Goal: Information Seeking & Learning: Learn about a topic

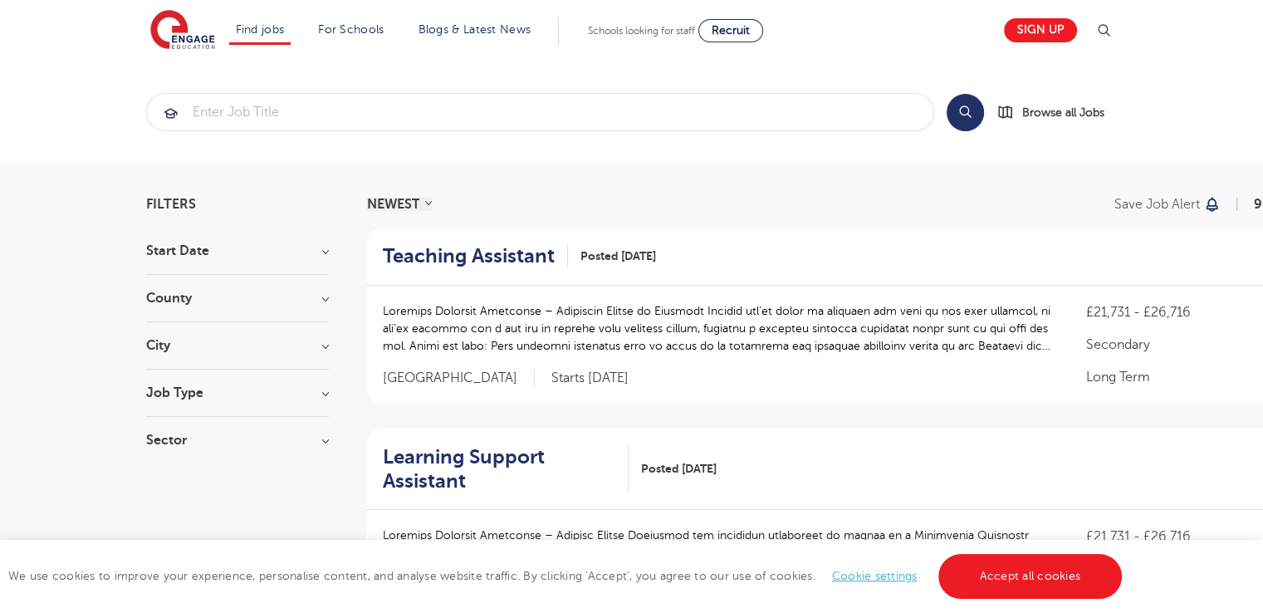
click at [323, 390] on h3 "Job Type" at bounding box center [237, 392] width 183 height 13
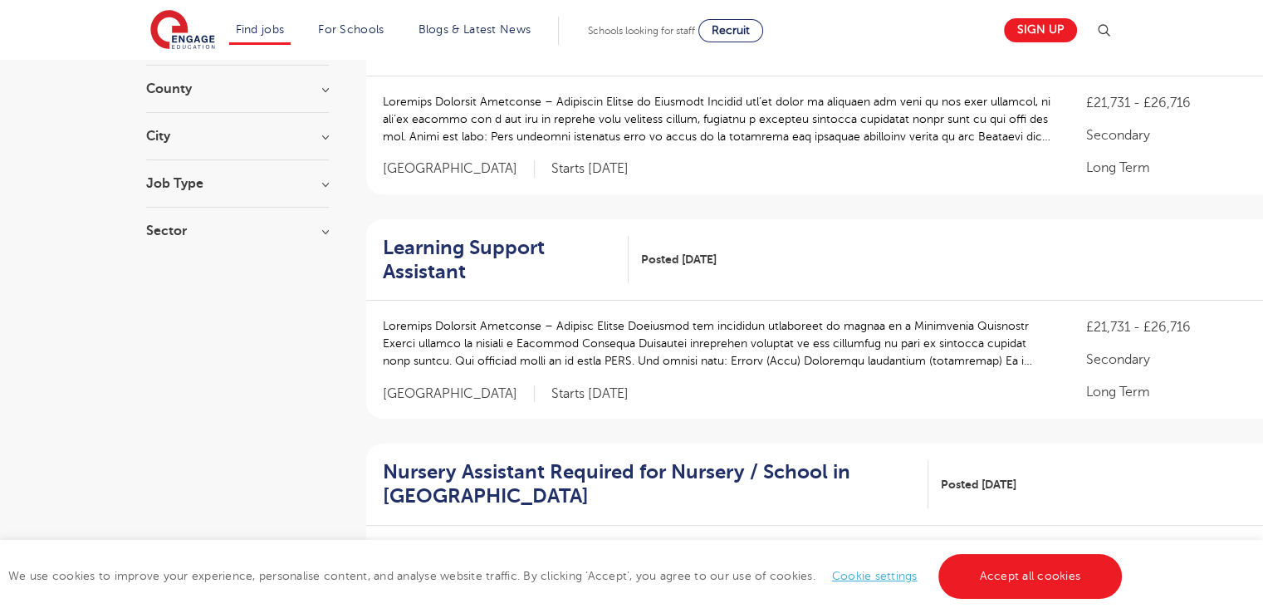
scroll to position [241, 0]
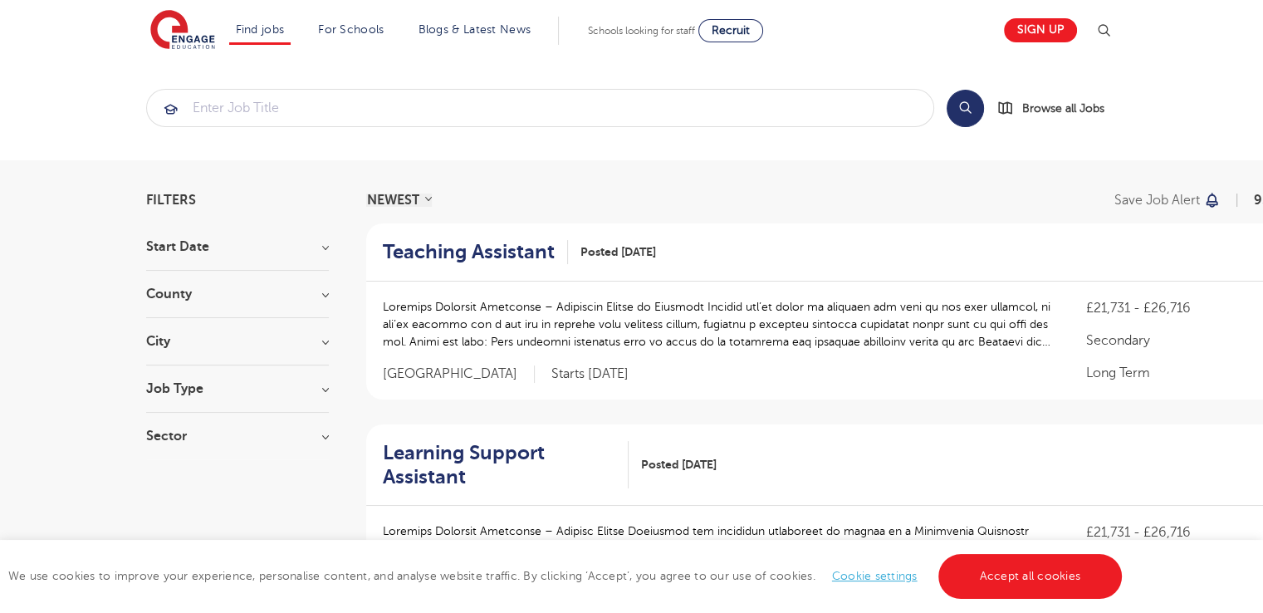
scroll to position [0, 0]
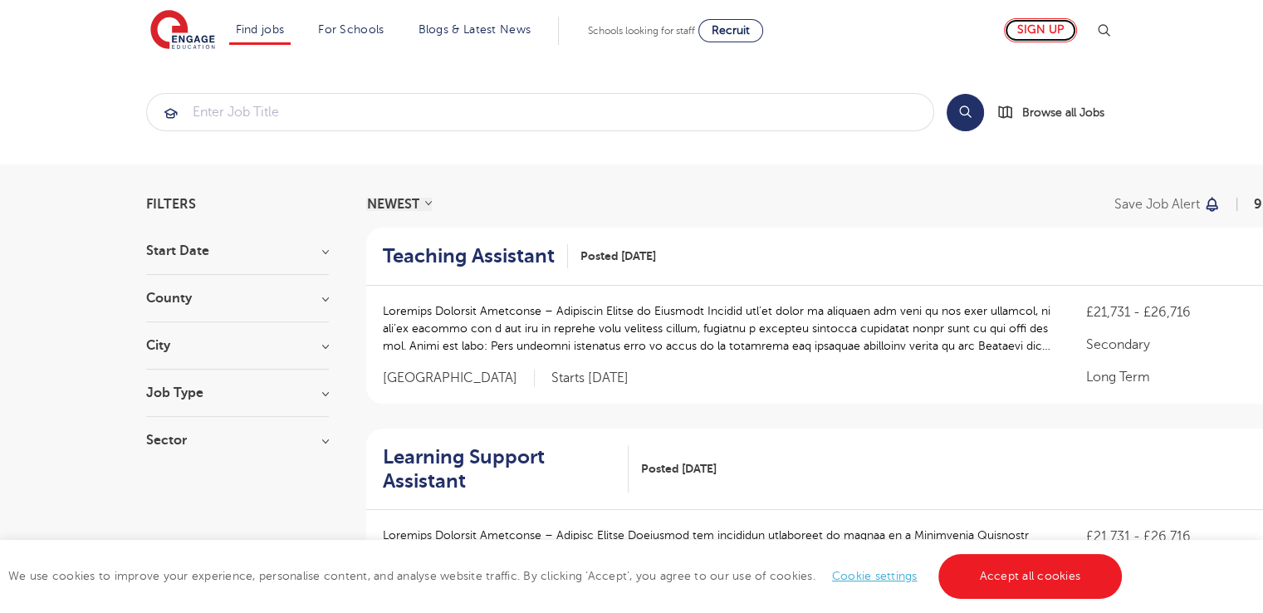
click at [1056, 38] on link "Sign up" at bounding box center [1040, 30] width 73 height 24
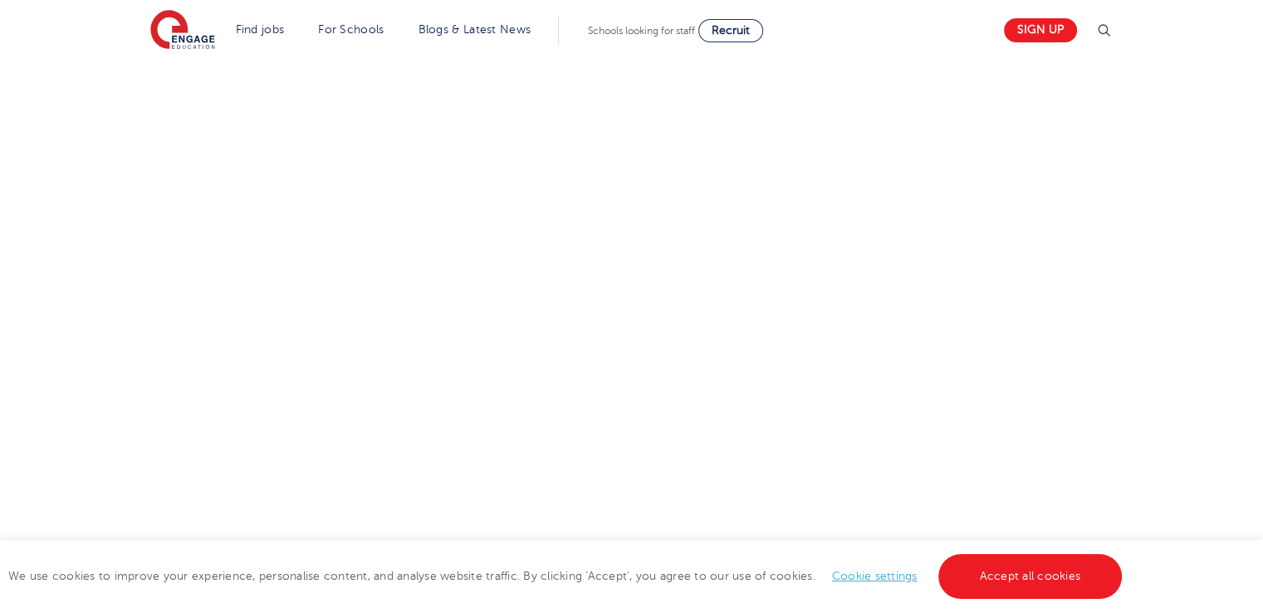
scroll to position [928, 0]
click at [900, 280] on div "Let us know more about you!" at bounding box center [631, 91] width 1007 height 903
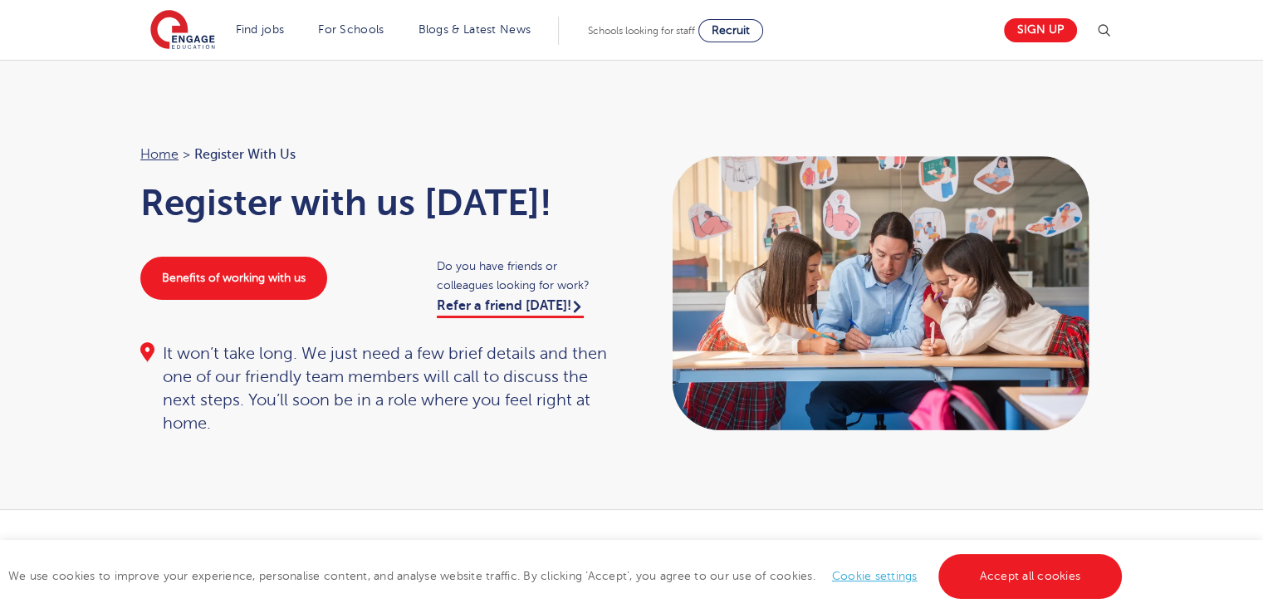
scroll to position [0, 0]
click at [738, 32] on span "Recruit" at bounding box center [731, 30] width 38 height 12
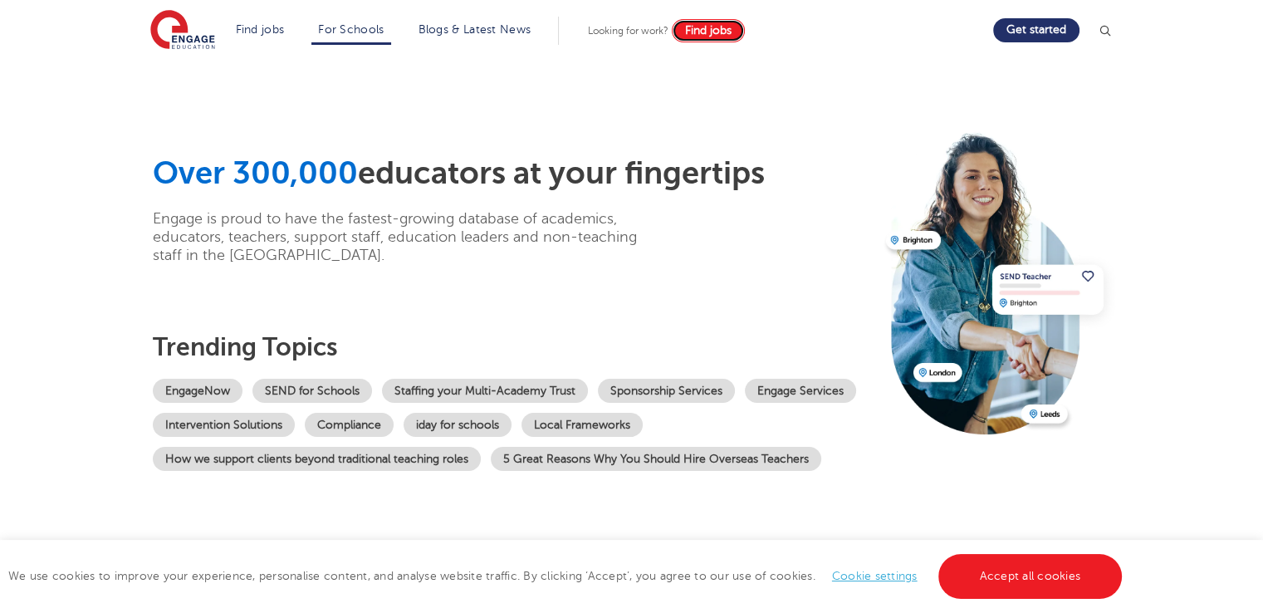
click at [714, 22] on link "Find jobs" at bounding box center [708, 30] width 73 height 23
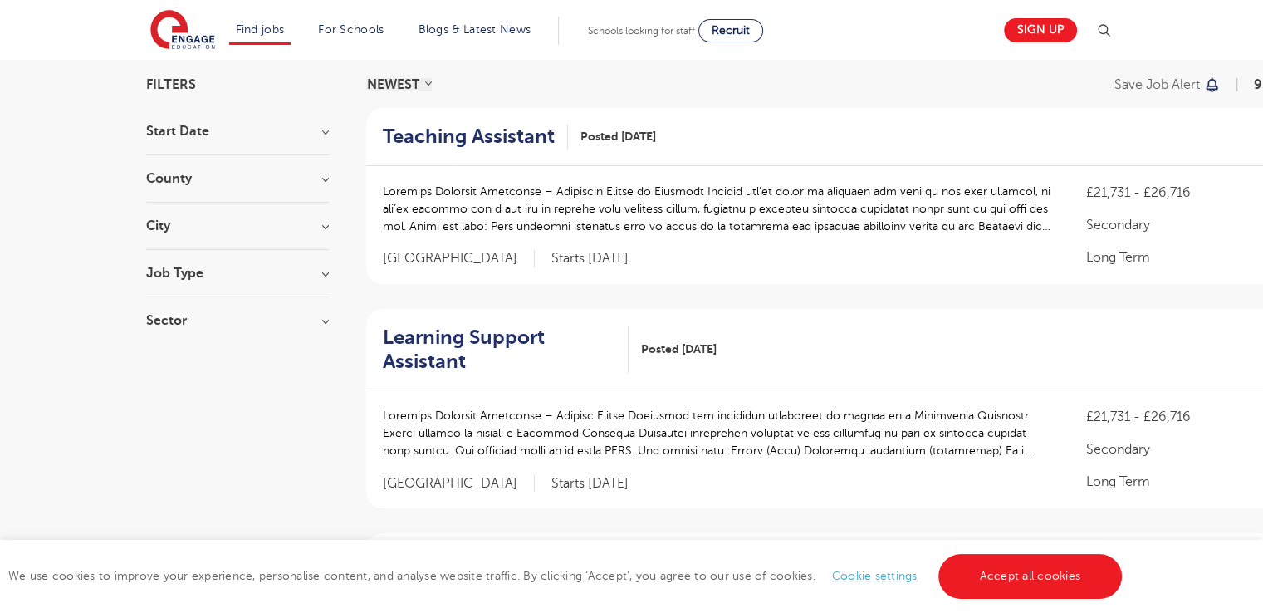
scroll to position [105, 0]
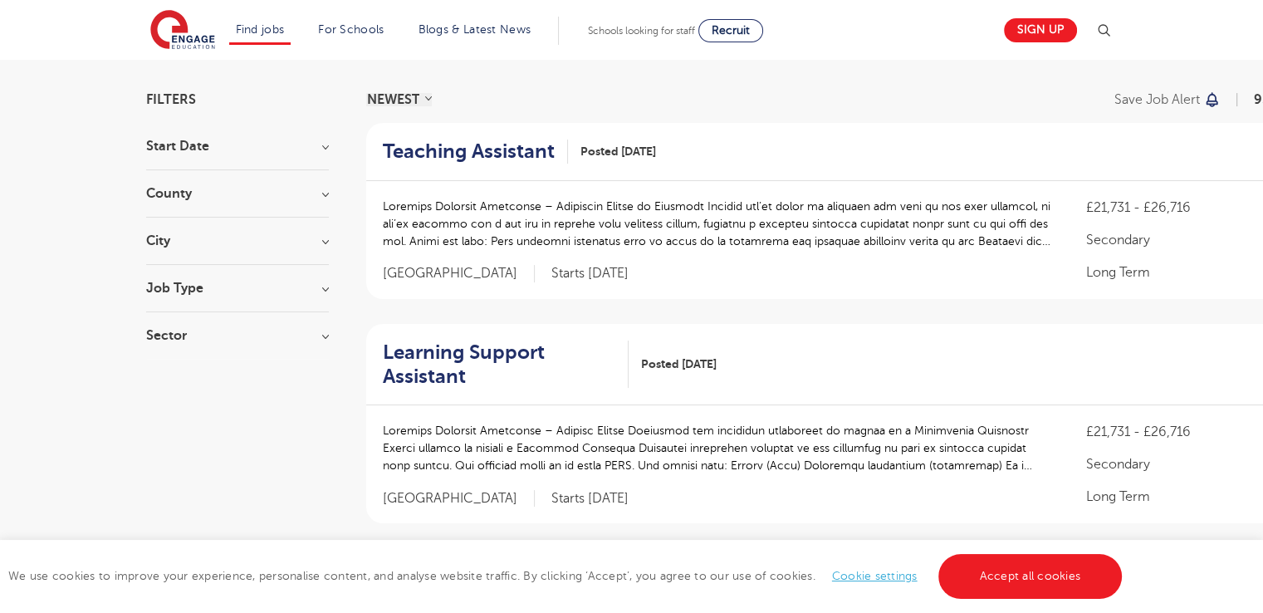
click at [319, 290] on h3 "Job Type" at bounding box center [237, 288] width 183 height 13
click at [315, 147] on h3 "Start Date" at bounding box center [237, 146] width 183 height 13
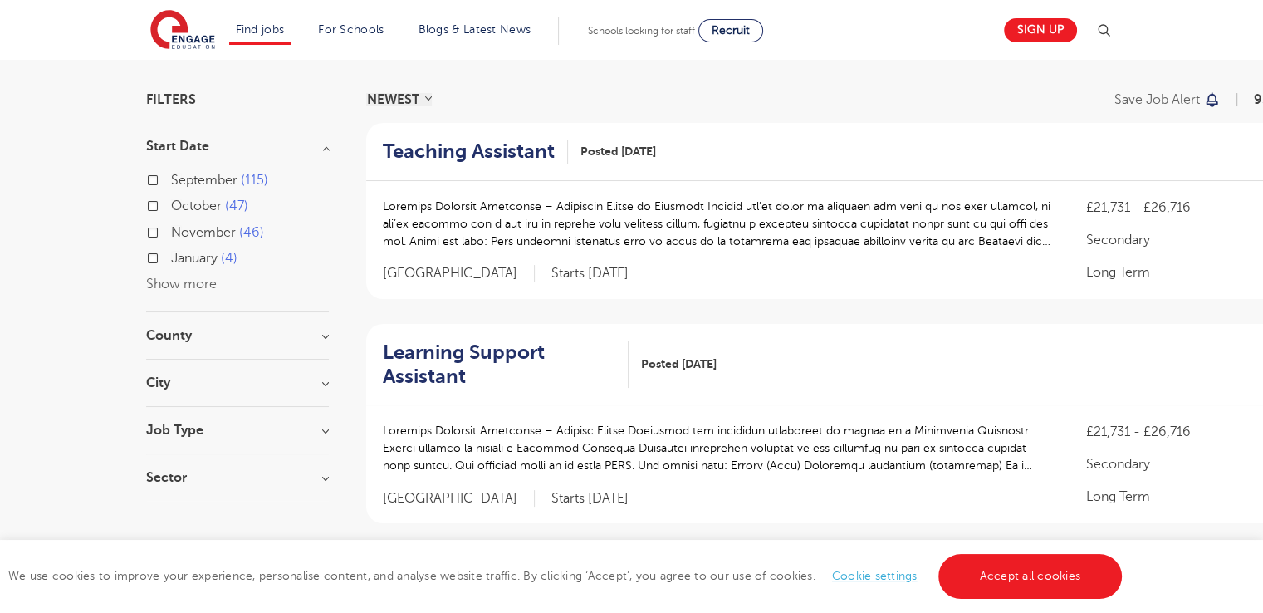
click at [152, 184] on div "September 115" at bounding box center [237, 182] width 183 height 26
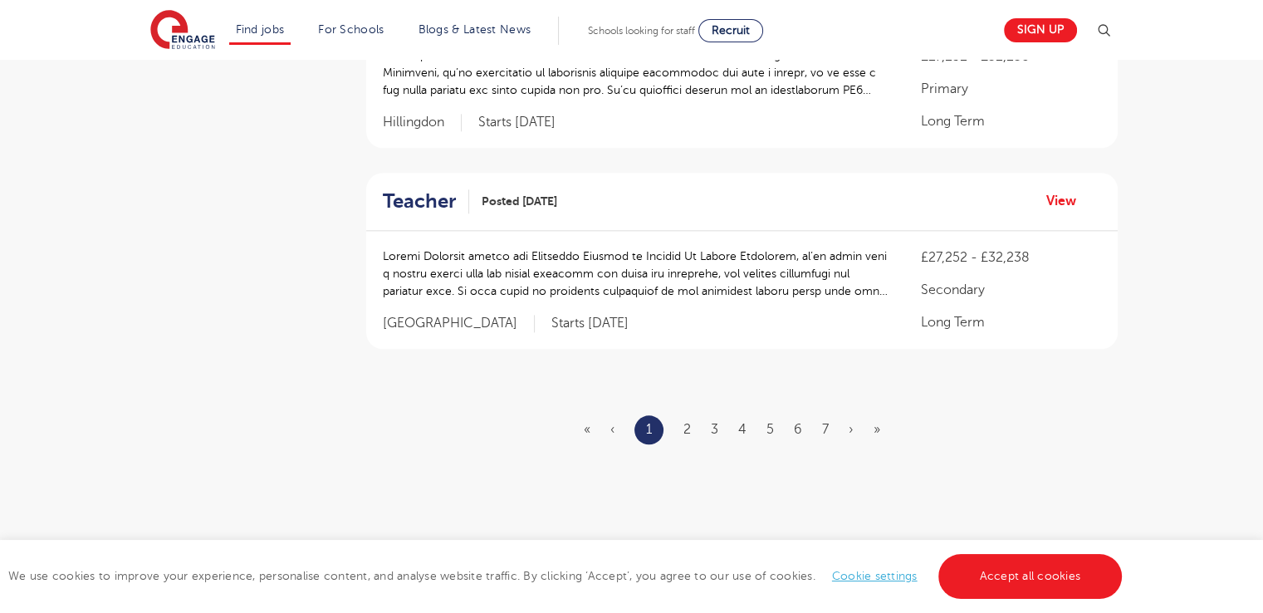
scroll to position [1955, 0]
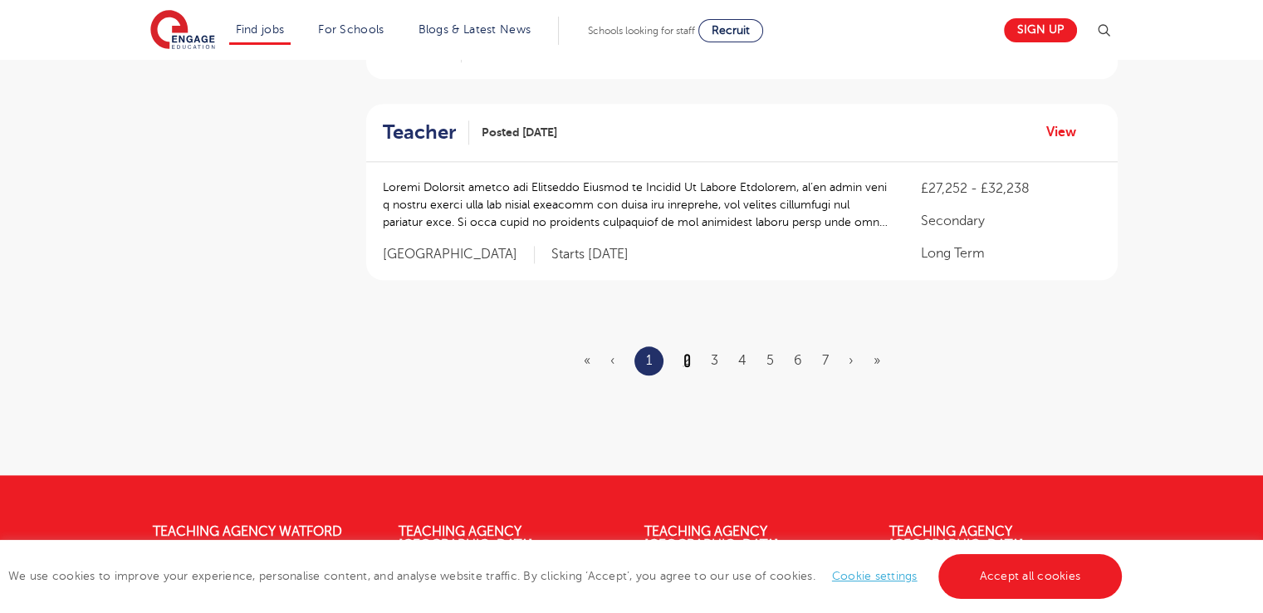
click at [684, 361] on link "2" at bounding box center [687, 360] width 7 height 15
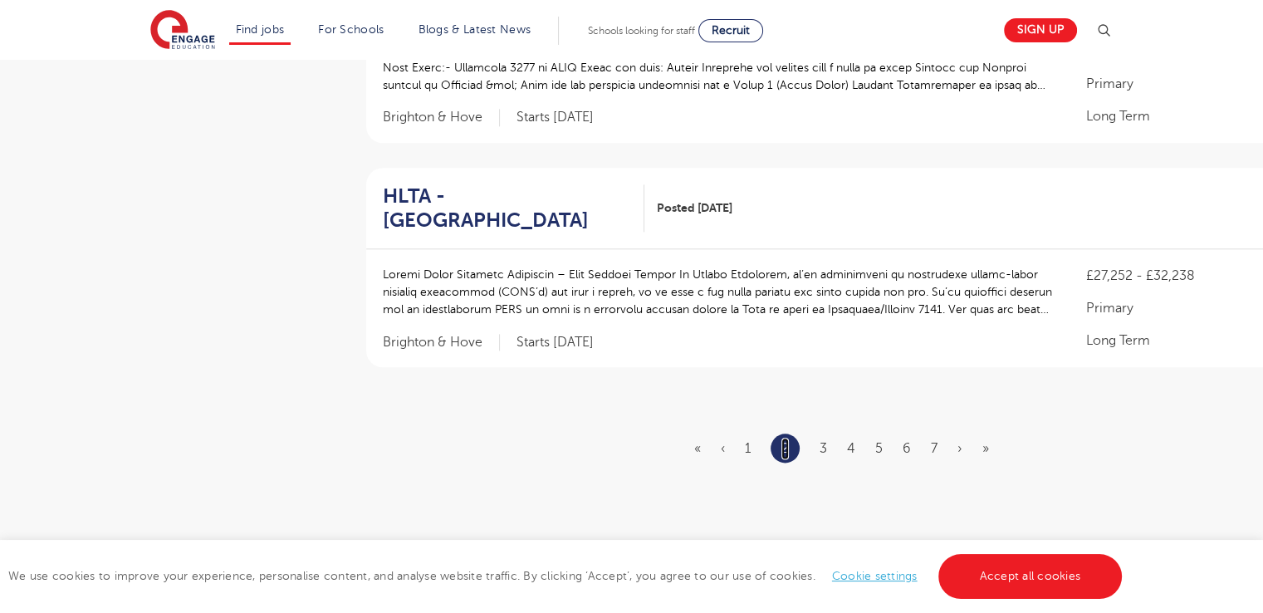
scroll to position [1929, 0]
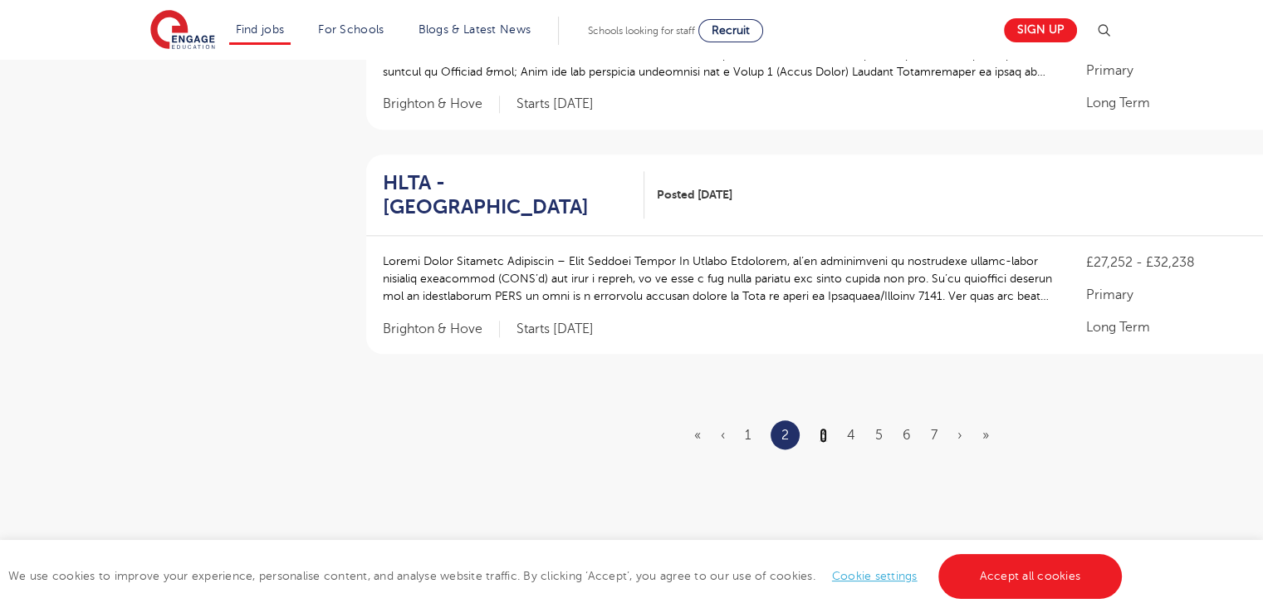
click at [821, 439] on link "3" at bounding box center [823, 435] width 7 height 15
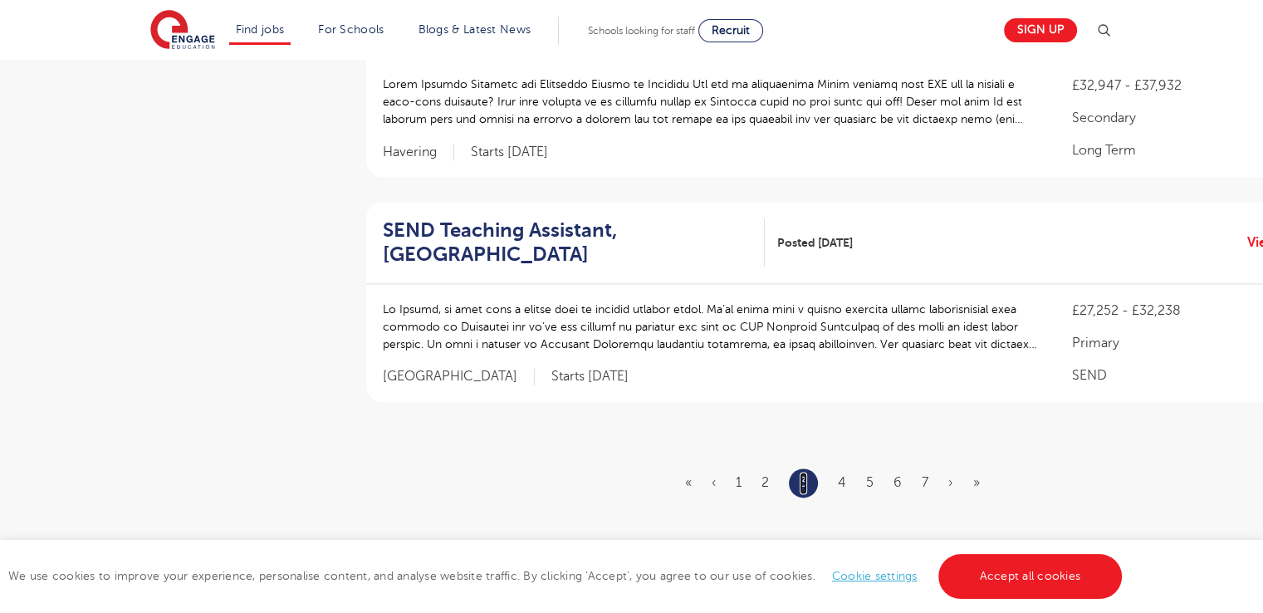
scroll to position [0, 0]
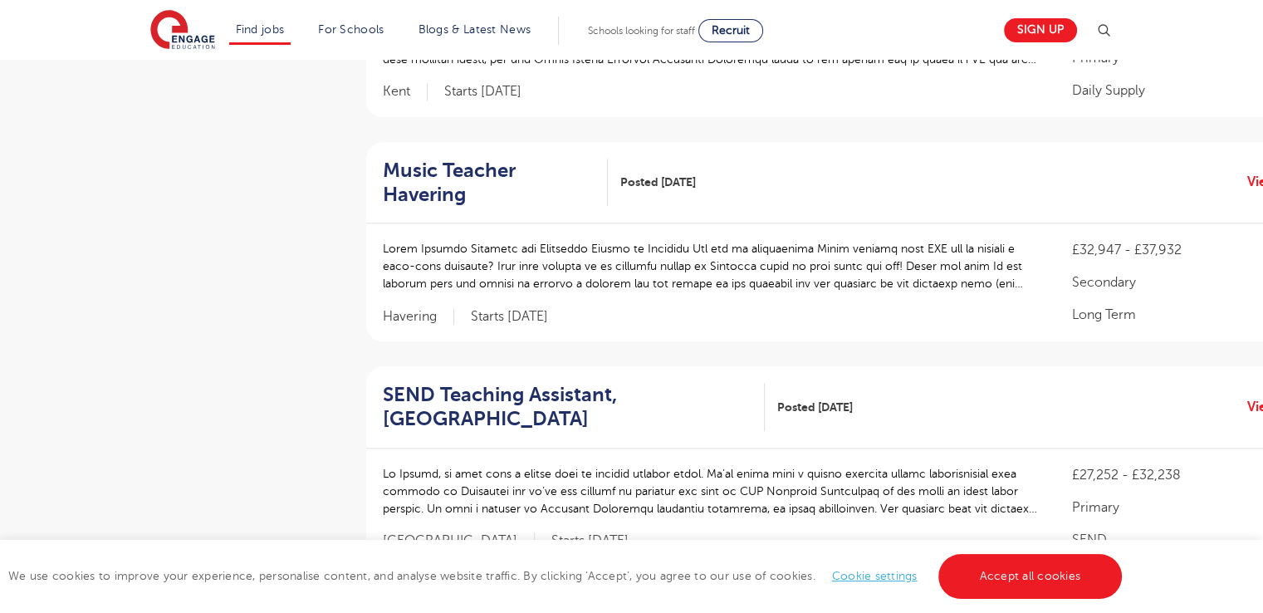
scroll to position [1837, 0]
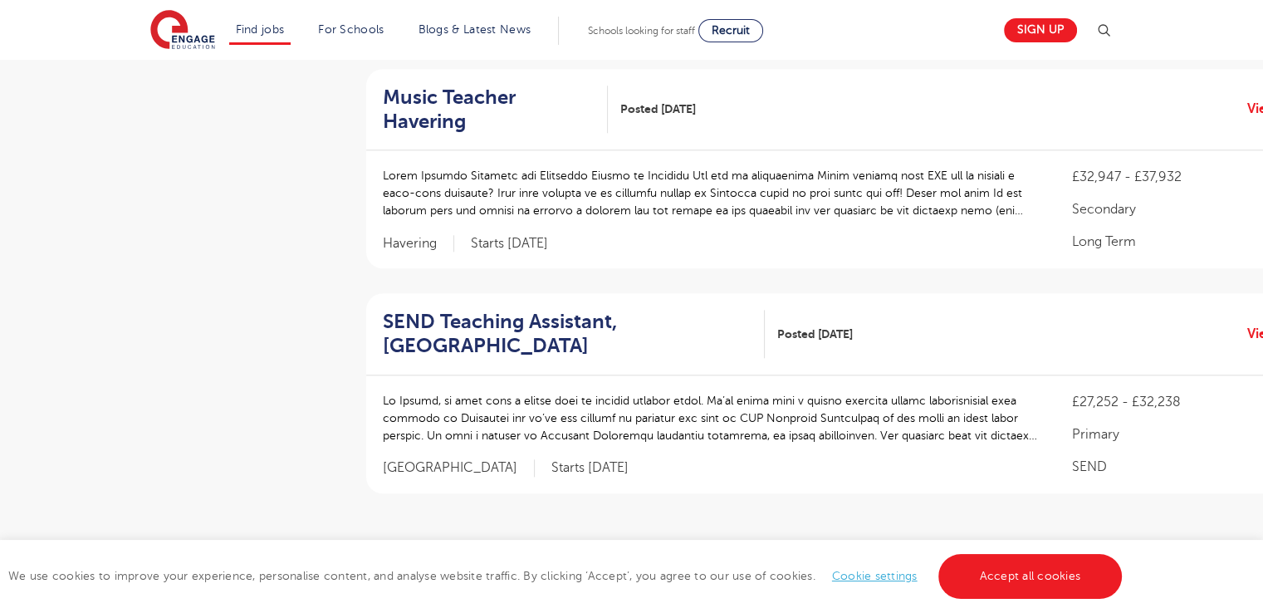
click at [846, 566] on link "4" at bounding box center [842, 573] width 8 height 15
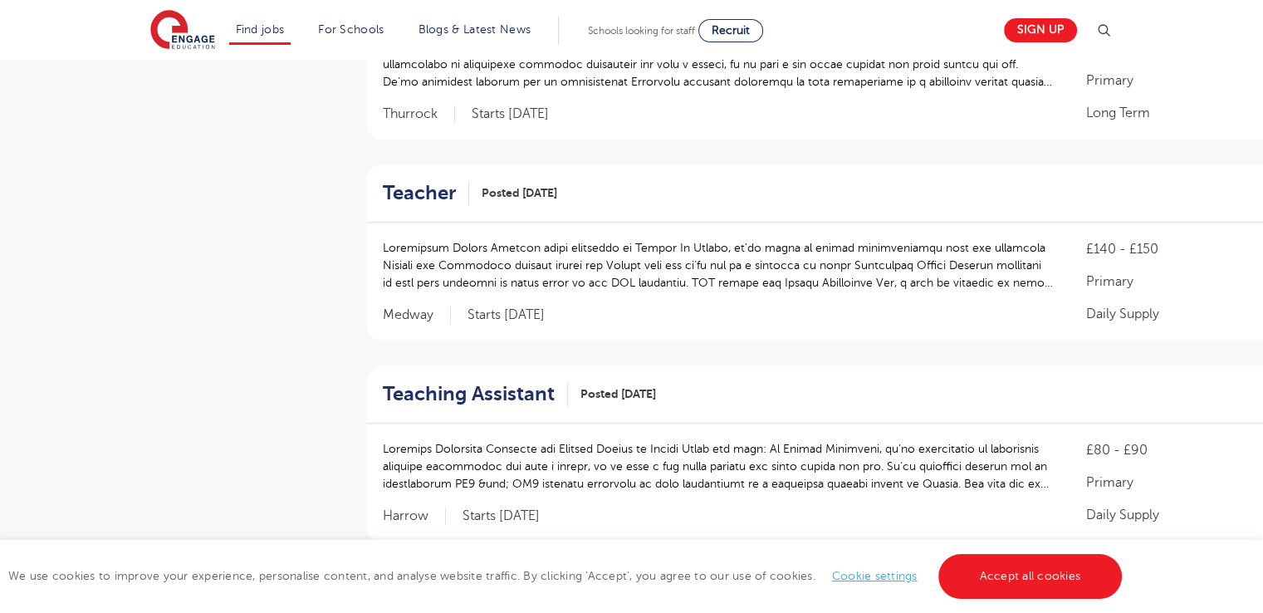
scroll to position [0, 0]
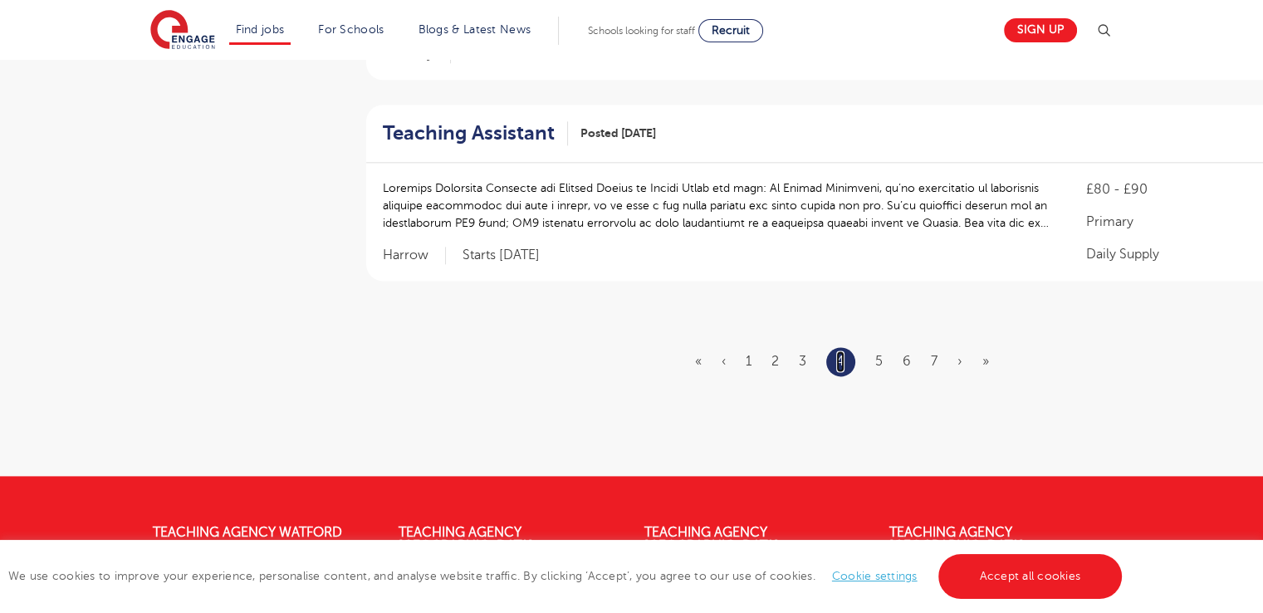
scroll to position [2099, 0]
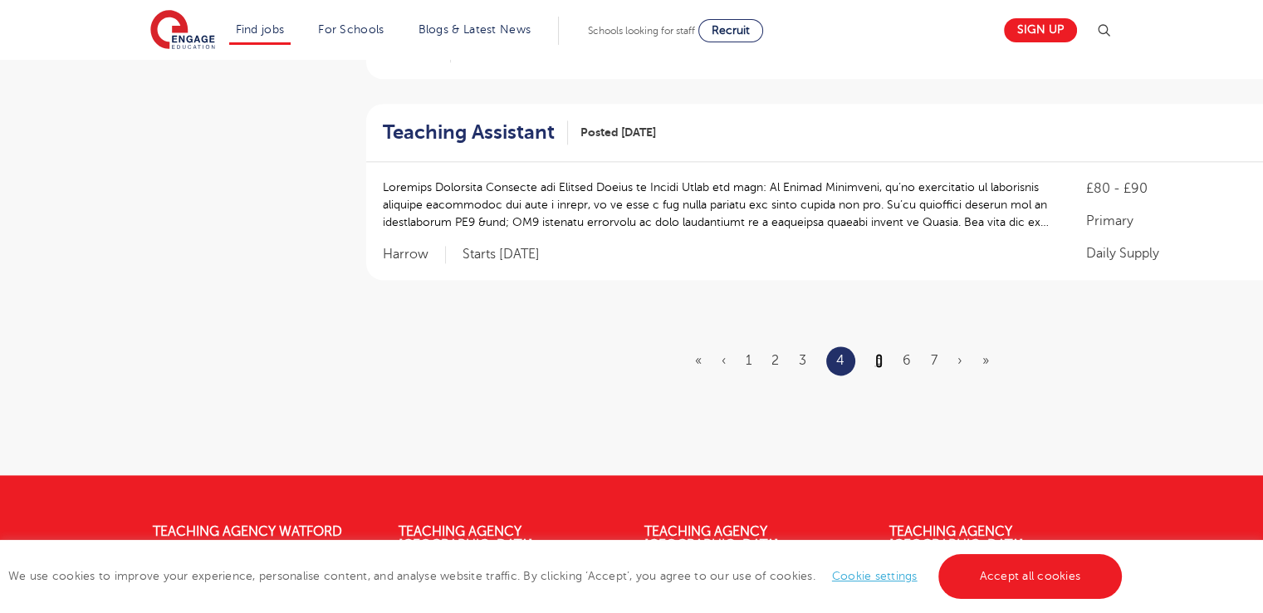
click at [875, 353] on link "5" at bounding box center [878, 360] width 7 height 15
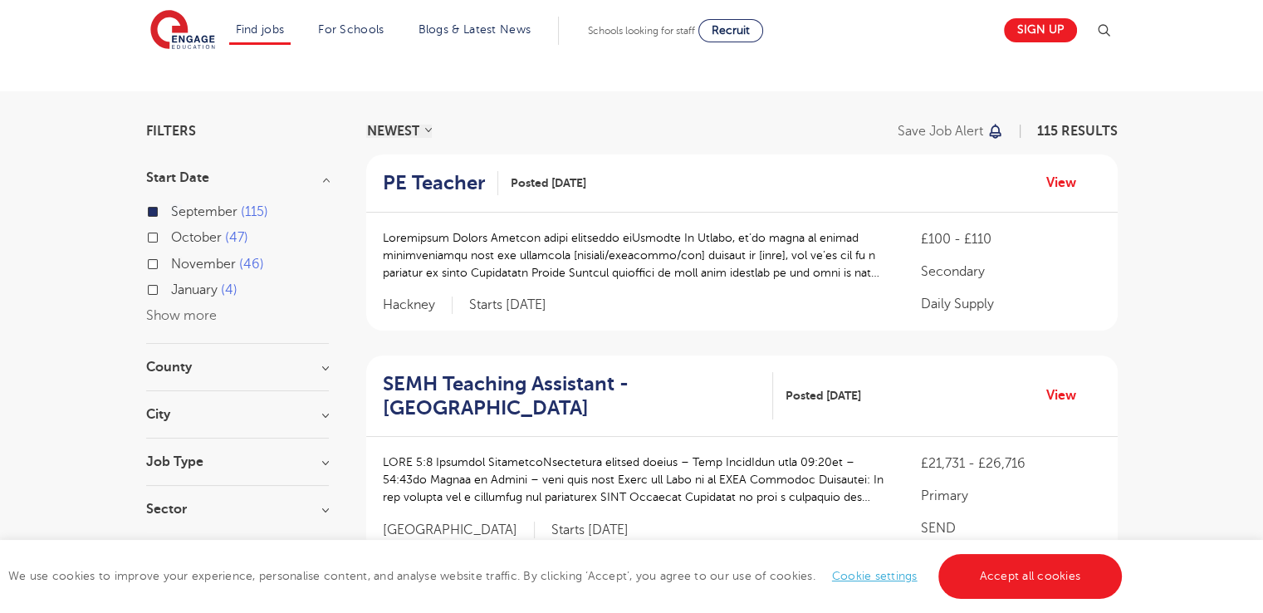
scroll to position [25, 0]
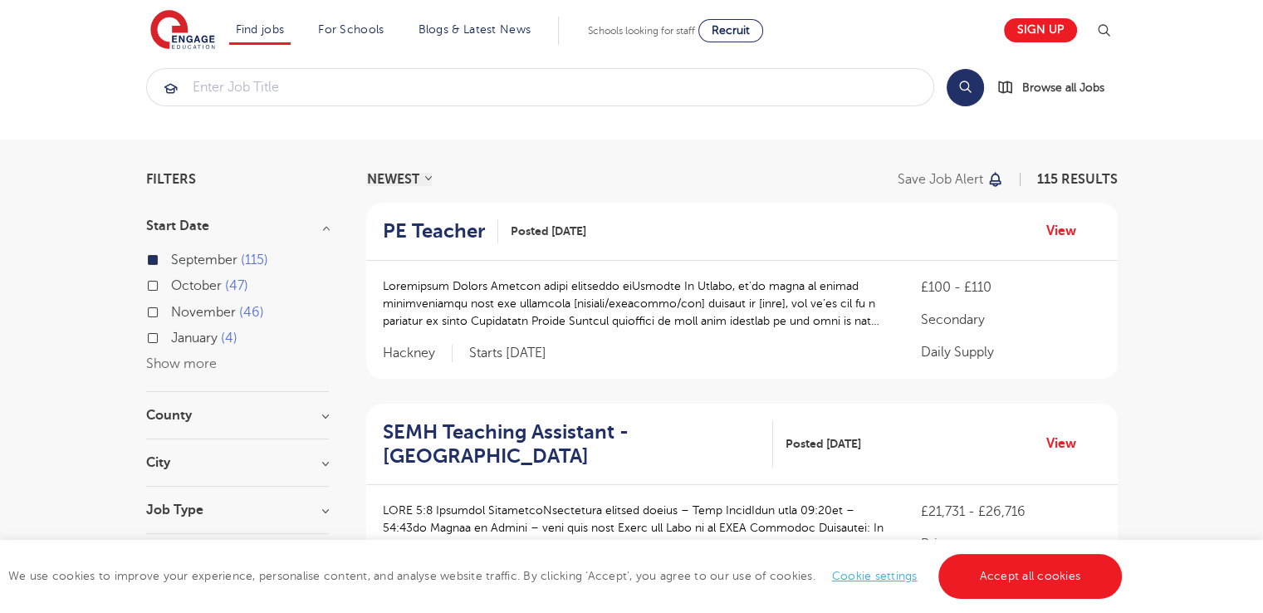
click at [171, 280] on label "October 47" at bounding box center [209, 286] width 77 height 22
click at [171, 280] on input "October 47" at bounding box center [176, 283] width 11 height 11
checkbox input "true"
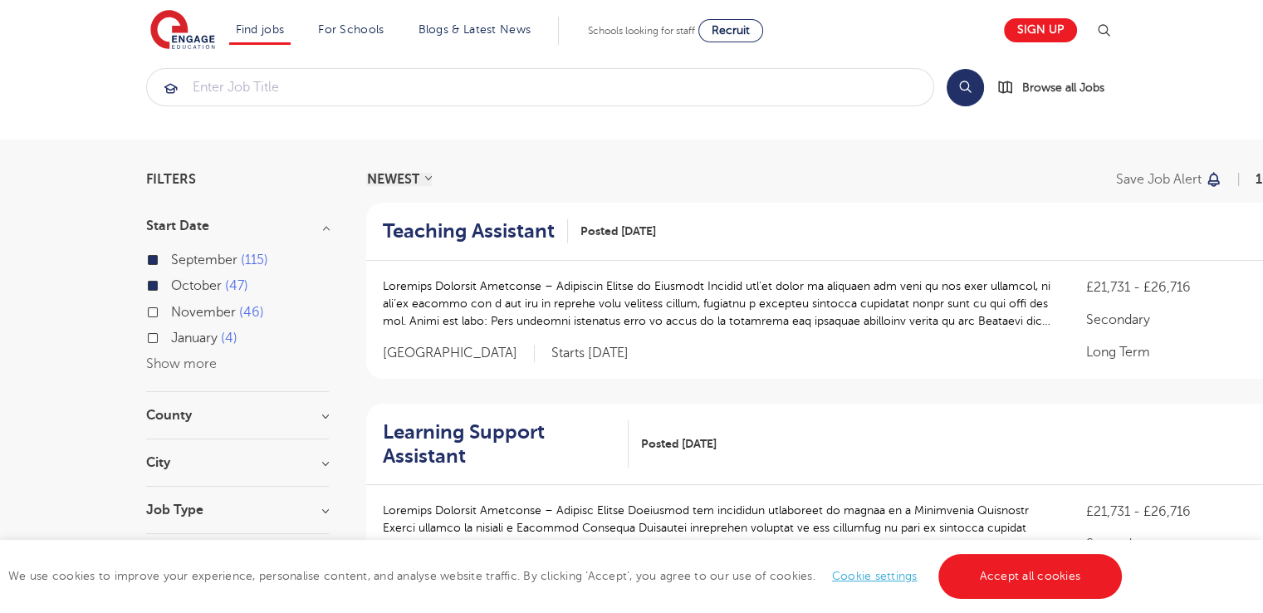
click at [171, 308] on label "November 46" at bounding box center [217, 313] width 93 height 22
click at [171, 308] on input "November 46" at bounding box center [176, 310] width 11 height 11
checkbox input "true"
click at [328, 409] on h3 "County" at bounding box center [237, 415] width 183 height 13
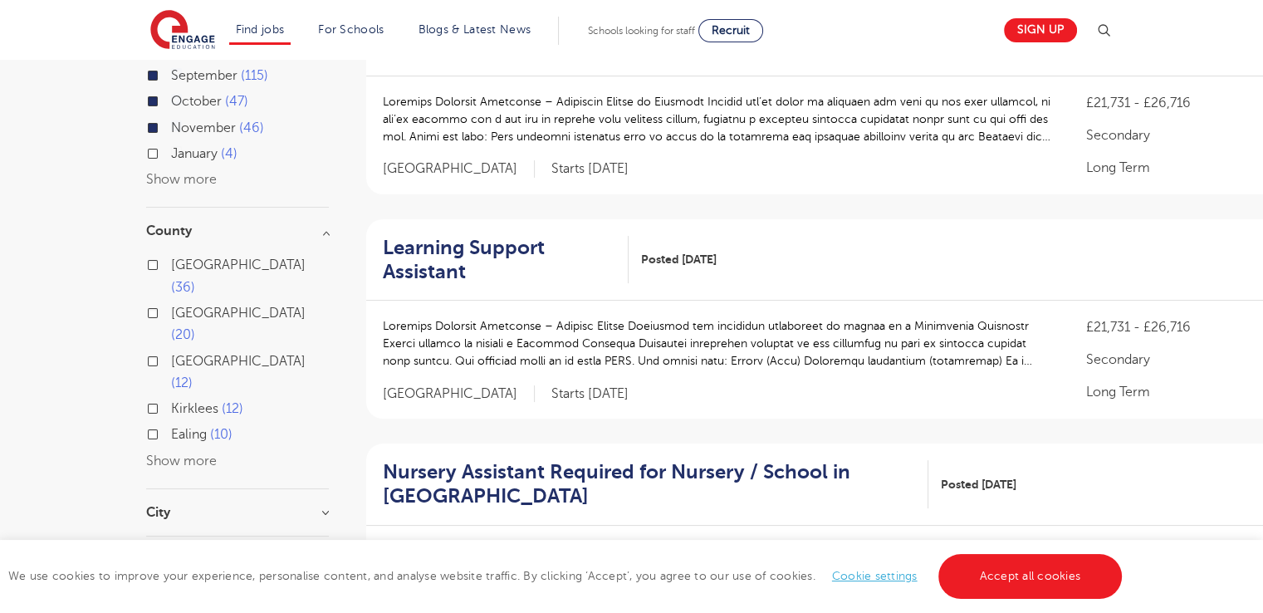
scroll to position [210, 0]
click at [207, 453] on button "Show more" at bounding box center [181, 460] width 71 height 15
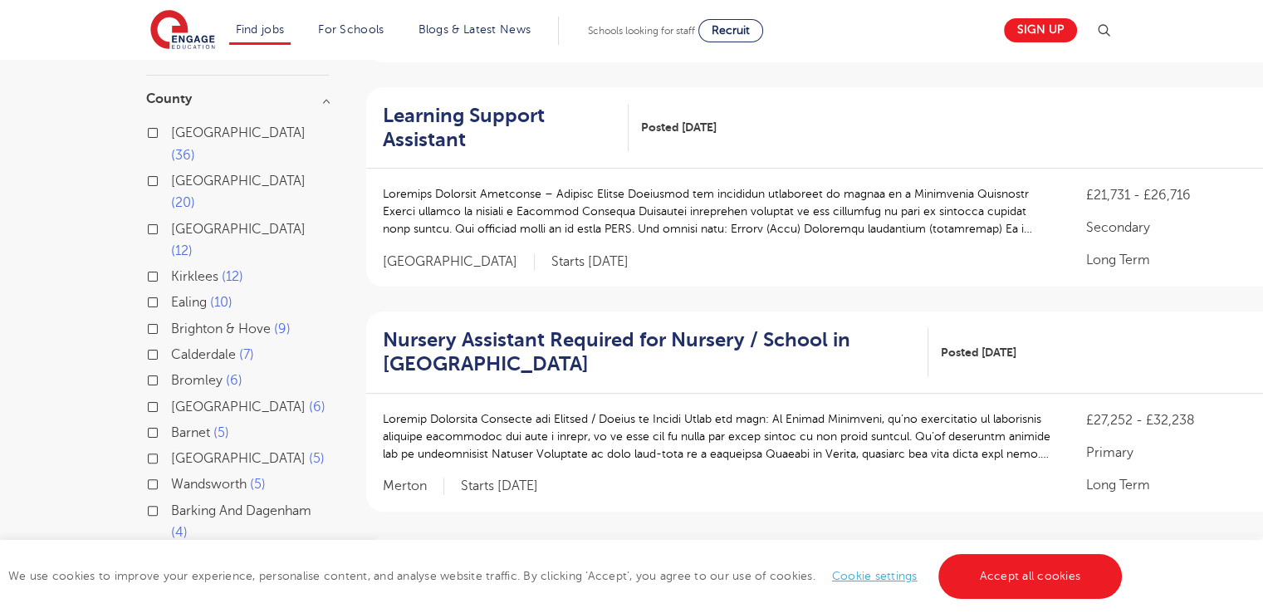
scroll to position [341, 0]
